Goal: Information Seeking & Learning: Learn about a topic

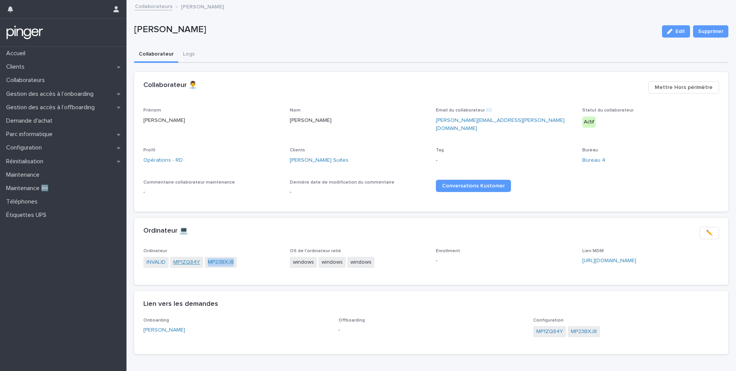
click at [190, 258] on link "MP1ZQ84Y" at bounding box center [186, 262] width 27 height 8
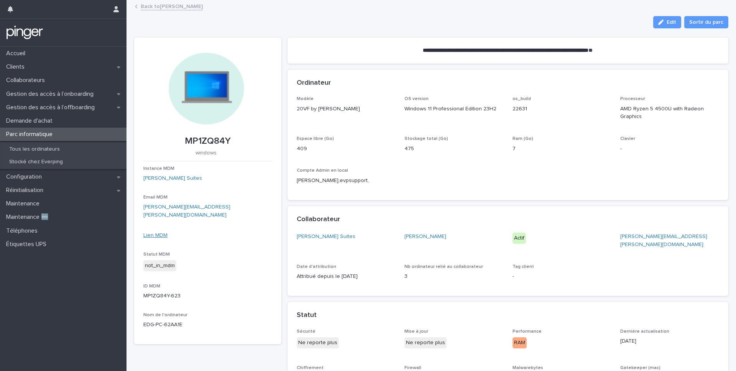
click at [157, 233] on link "Lien MDM" at bounding box center [155, 235] width 24 height 5
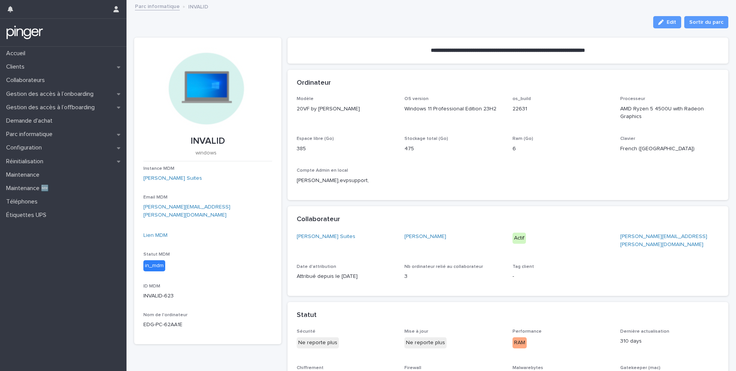
click at [447, 28] on div "**********" at bounding box center [508, 282] width 441 height 509
click at [163, 233] on link "Lien MDM" at bounding box center [155, 235] width 24 height 5
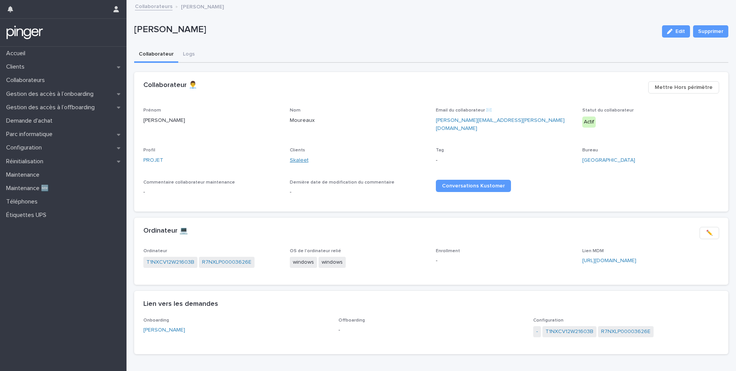
click at [296, 157] on link "Skaleet" at bounding box center [299, 160] width 19 height 8
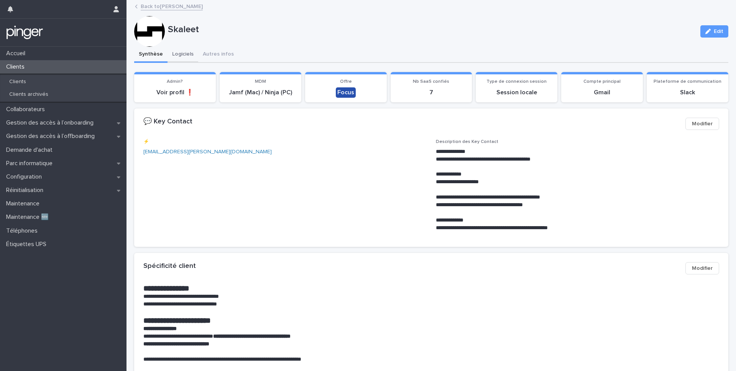
click at [179, 51] on button "Logiciels" at bounding box center [183, 55] width 31 height 16
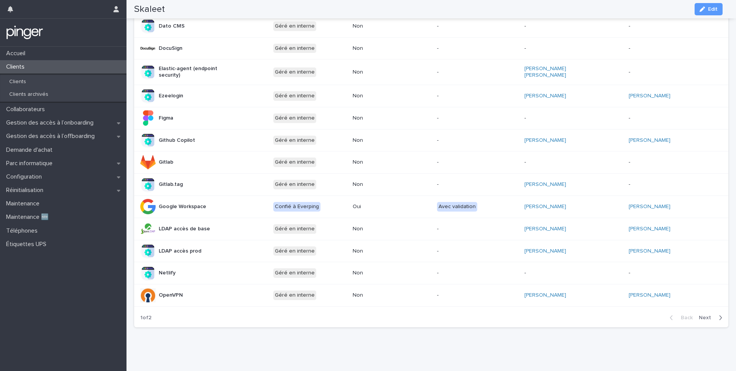
scroll to position [283, 0]
click at [706, 315] on span "Next" at bounding box center [707, 316] width 17 height 5
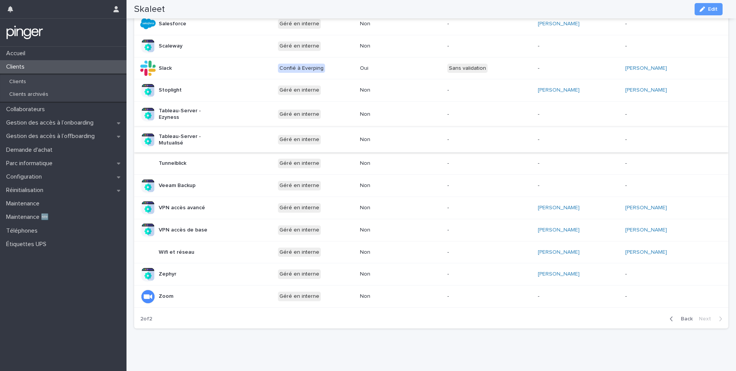
scroll to position [261, 0]
click at [684, 316] on span "Back" at bounding box center [684, 318] width 16 height 5
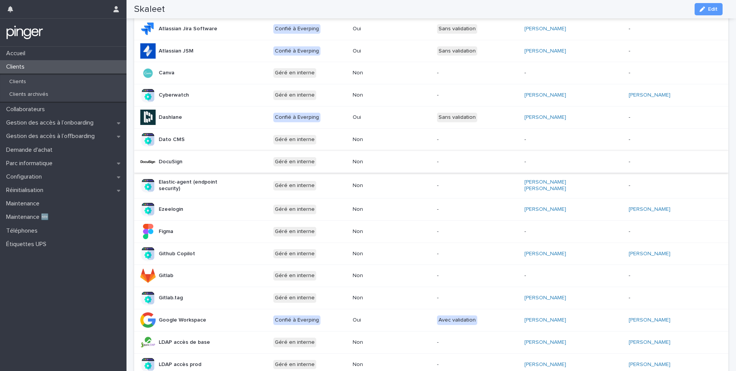
scroll to position [86, 0]
